Goal: Task Accomplishment & Management: Manage account settings

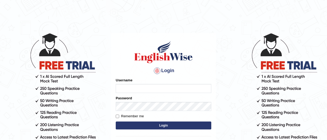
click at [176, 88] on input "Username" at bounding box center [163, 88] width 95 height 9
click at [147, 89] on input "Username" at bounding box center [163, 88] width 95 height 9
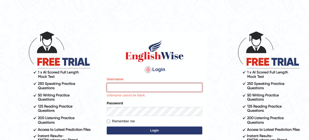
click at [173, 88] on input "Username" at bounding box center [154, 87] width 95 height 9
type input "maheshkirandangi"
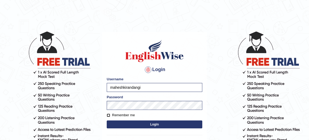
click at [109, 115] on input "Remember me" at bounding box center [108, 115] width 3 height 3
checkbox input "true"
click at [116, 122] on button "Login" at bounding box center [154, 125] width 95 height 8
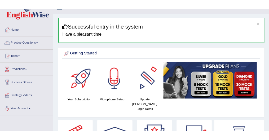
scroll to position [13, 0]
